Goal: Information Seeking & Learning: Learn about a topic

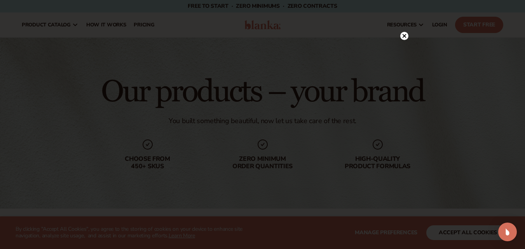
click at [404, 35] on icon at bounding box center [404, 36] width 4 height 4
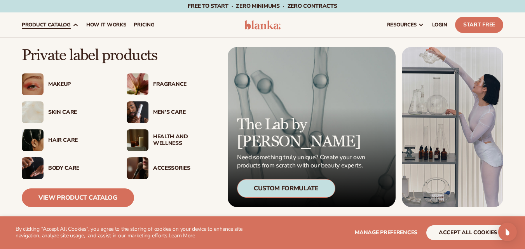
click at [53, 111] on div "Skin Care" at bounding box center [79, 112] width 63 height 7
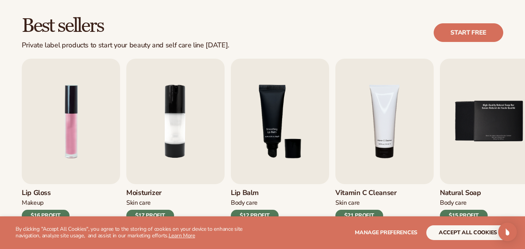
scroll to position [233, 0]
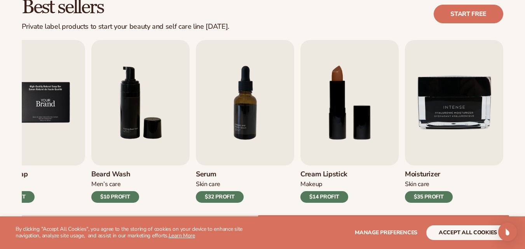
click at [44, 96] on img "5 / 9" at bounding box center [36, 102] width 98 height 125
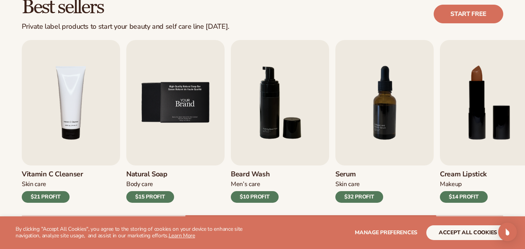
click at [154, 91] on img "5 / 9" at bounding box center [175, 102] width 98 height 125
click at [147, 194] on div "$15 PROFIT" at bounding box center [150, 197] width 48 height 12
click at [149, 113] on img "5 / 9" at bounding box center [175, 102] width 98 height 125
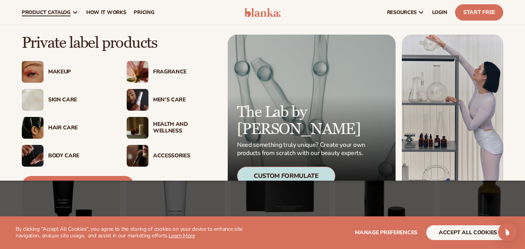
scroll to position [78, 0]
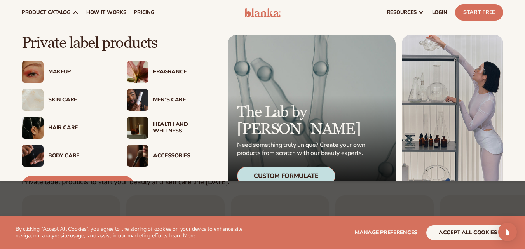
click at [69, 153] on div "Body Care" at bounding box center [79, 156] width 63 height 7
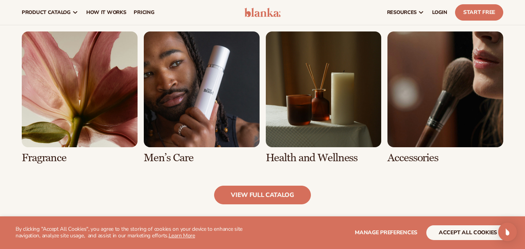
scroll to position [683, 0]
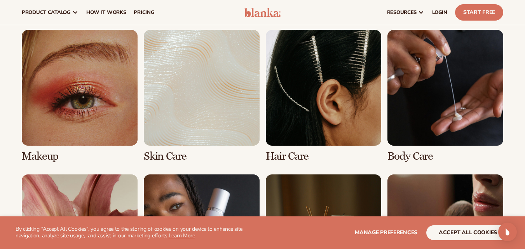
click at [463, 107] on link "4 / 8" at bounding box center [445, 96] width 116 height 132
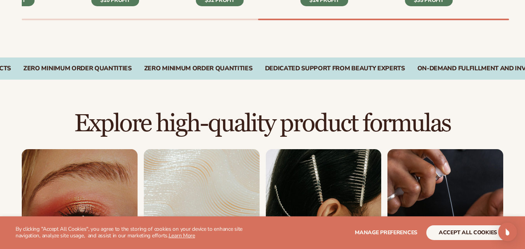
scroll to position [561, 0]
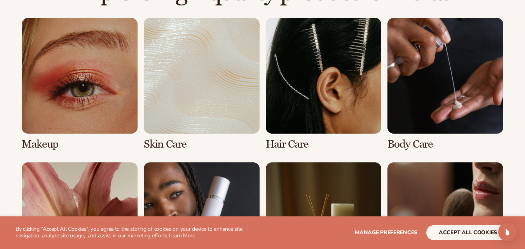
click at [397, 145] on link "4 / 8" at bounding box center [445, 84] width 116 height 132
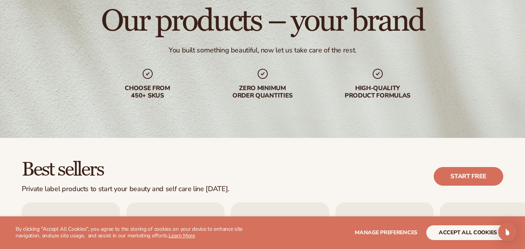
scroll to position [0, 0]
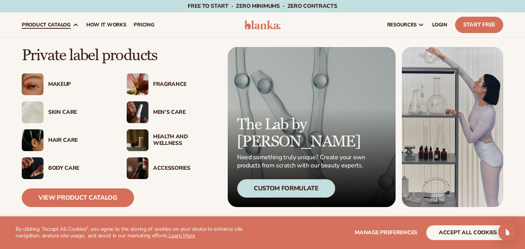
click at [45, 24] on span "product catalog" at bounding box center [46, 25] width 49 height 6
click at [49, 196] on link "View Product Catalog" at bounding box center [78, 197] width 112 height 19
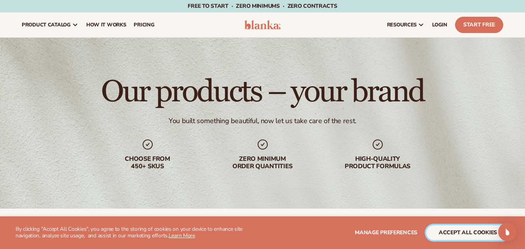
click at [457, 232] on button "accept all cookies" at bounding box center [467, 232] width 83 height 15
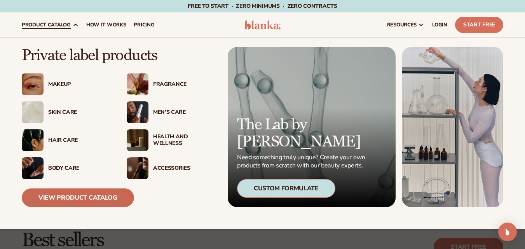
click at [47, 198] on link "View Product Catalog" at bounding box center [78, 197] width 112 height 19
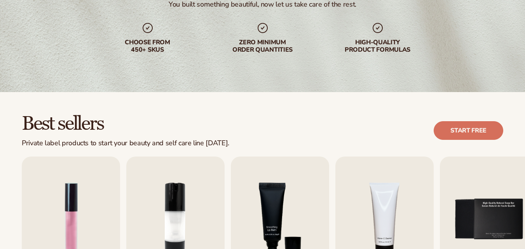
scroll to position [117, 0]
click at [477, 132] on link "Start free" at bounding box center [469, 130] width 70 height 19
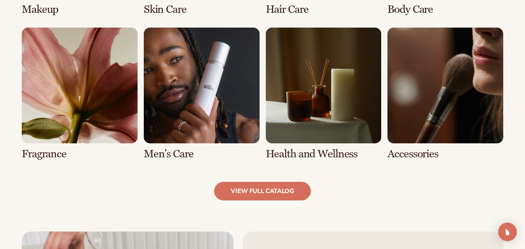
scroll to position [699, 0]
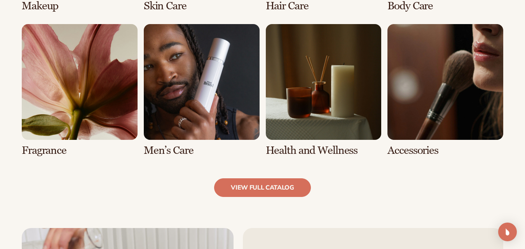
click at [251, 186] on link "view full catalog" at bounding box center [262, 187] width 97 height 19
